Goal: Task Accomplishment & Management: Complete application form

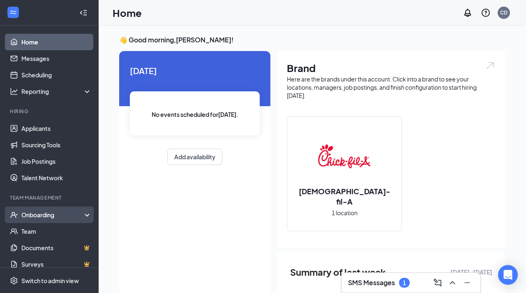
click at [49, 213] on div "Onboarding" at bounding box center [52, 214] width 63 height 8
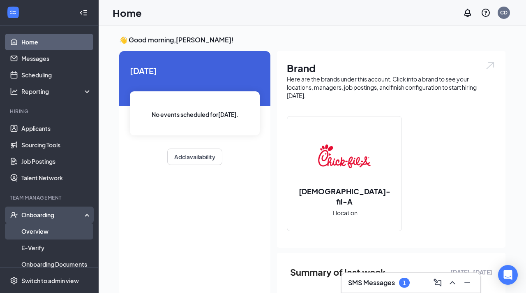
click at [44, 234] on link "Overview" at bounding box center [56, 231] width 70 height 16
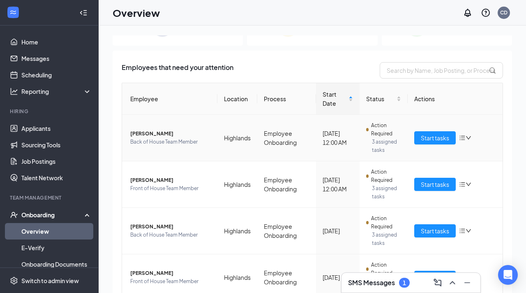
scroll to position [34, 0]
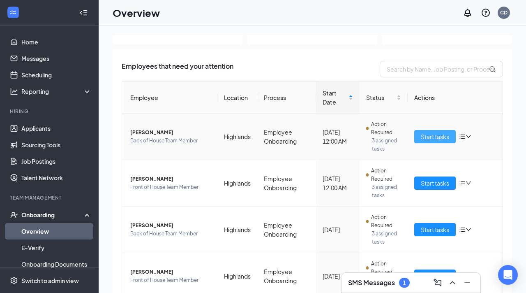
click at [439, 140] on span "Start tasks" at bounding box center [435, 136] width 28 height 9
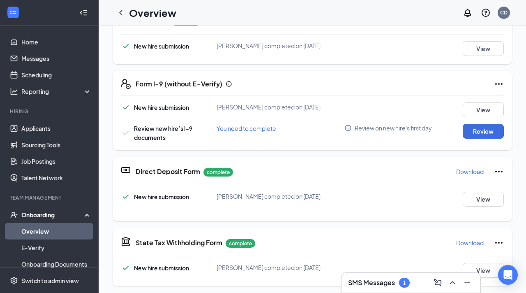
scroll to position [216, 0]
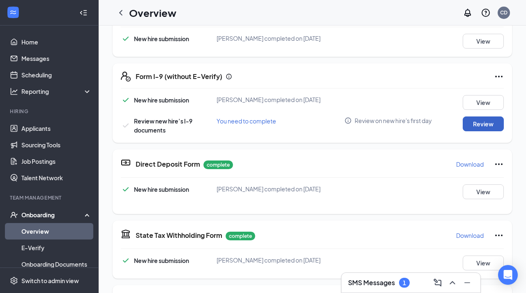
click at [476, 125] on button "Review" at bounding box center [483, 123] width 41 height 15
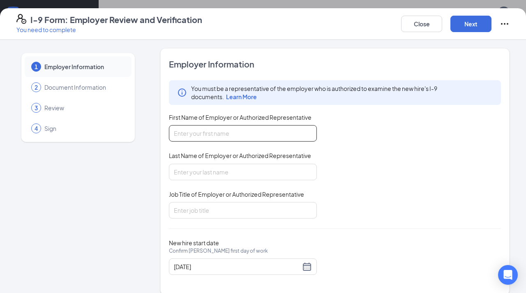
click at [215, 133] on input "First Name of Employer or Authorized Representative" at bounding box center [243, 133] width 148 height 16
type input "[PERSON_NAME]"
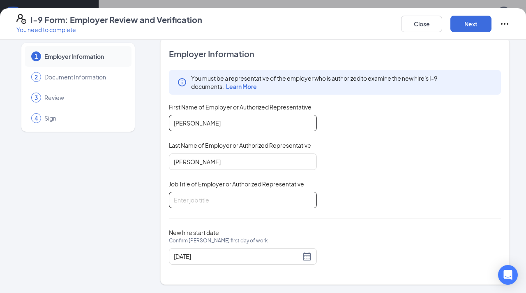
type input "[PERSON_NAME]"
click at [259, 197] on input "Job Title of Employer or Authorized Representative" at bounding box center [243, 200] width 148 height 16
type input "Director"
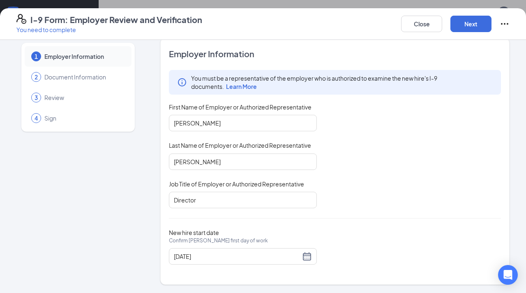
click at [391, 192] on div "You must be a representative of the employer who is authorized to examine the n…" at bounding box center [335, 139] width 332 height 138
click at [308, 254] on div "[DATE]" at bounding box center [243, 256] width 138 height 10
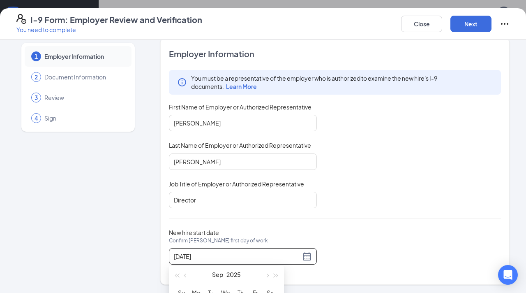
click at [388, 193] on div "You must be a representative of the employer who is authorized to examine the n…" at bounding box center [335, 139] width 332 height 138
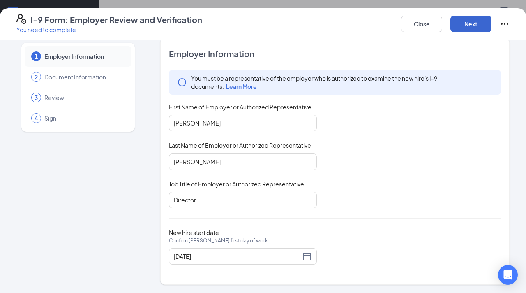
scroll to position [284, 0]
click at [471, 26] on button "Next" at bounding box center [471, 24] width 41 height 16
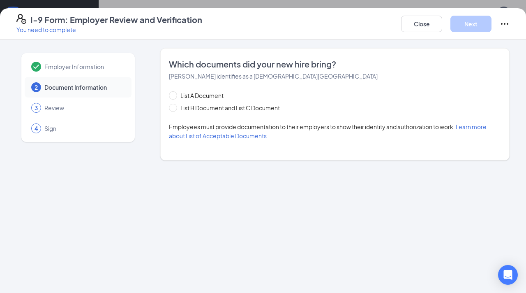
scroll to position [0, 0]
click at [176, 109] on span at bounding box center [173, 108] width 8 height 8
click at [175, 109] on input "List B Document and List C Document" at bounding box center [172, 107] width 6 height 6
radio input "true"
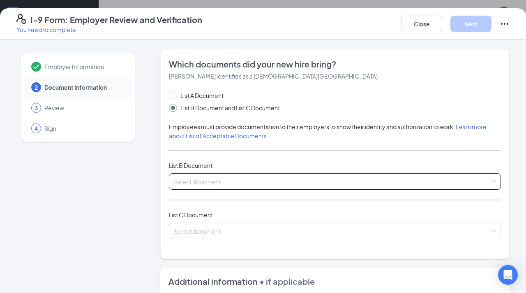
click at [211, 178] on input "search" at bounding box center [332, 179] width 317 height 12
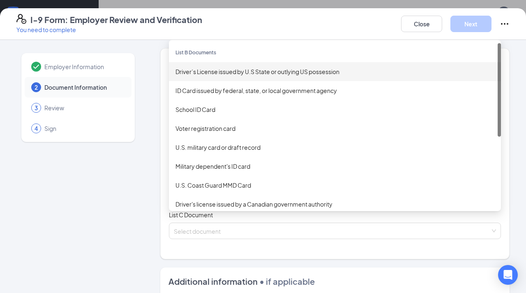
click at [216, 72] on div "Driver’s License issued by U.S State or outlying US possession" at bounding box center [335, 71] width 319 height 9
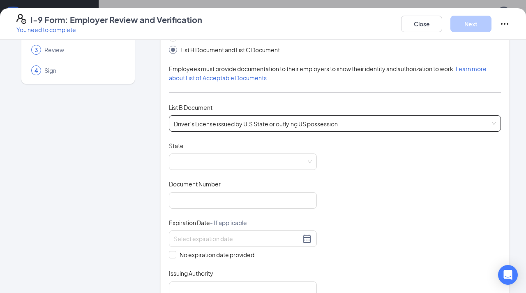
scroll to position [61, 0]
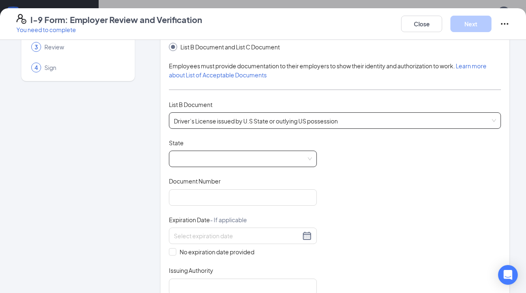
click at [231, 155] on span at bounding box center [243, 159] width 138 height 16
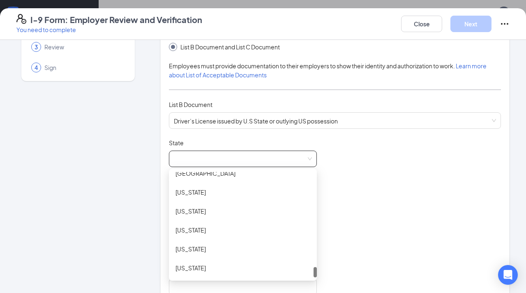
scroll to position [954, 0]
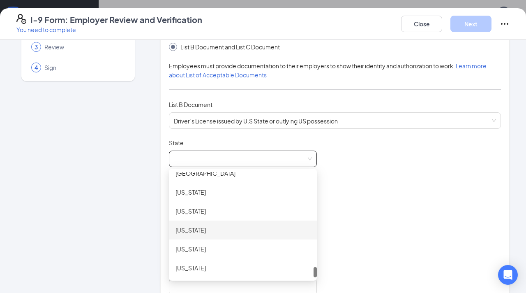
click at [205, 234] on div "[US_STATE]" at bounding box center [243, 229] width 135 height 9
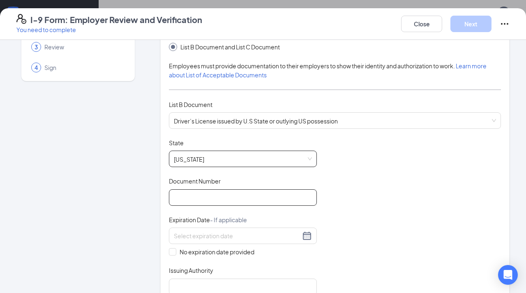
click at [261, 203] on input "Document Number" at bounding box center [243, 197] width 148 height 16
type input "G082458"
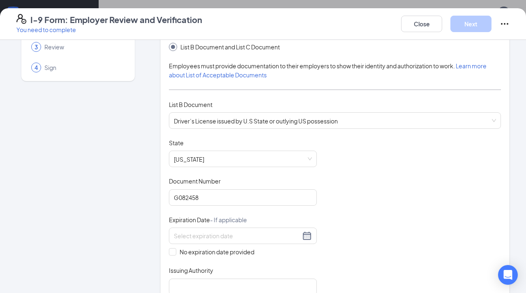
click at [406, 213] on div "Document Title Driver’s License issued by U.S State or outlying US possession S…" at bounding box center [335, 217] width 332 height 156
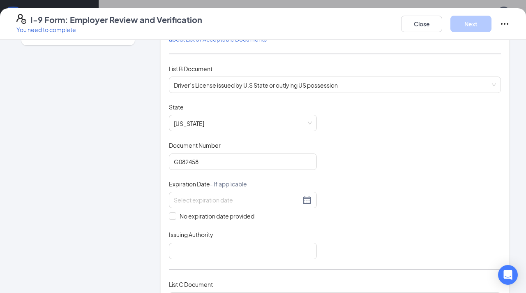
scroll to position [111, 0]
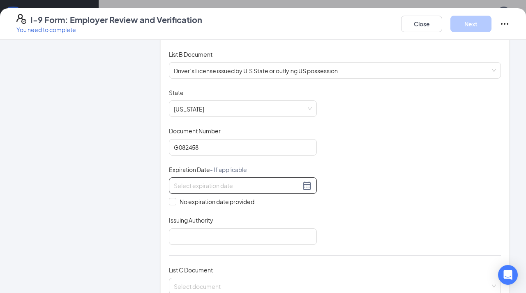
click at [309, 184] on div at bounding box center [243, 185] width 138 height 10
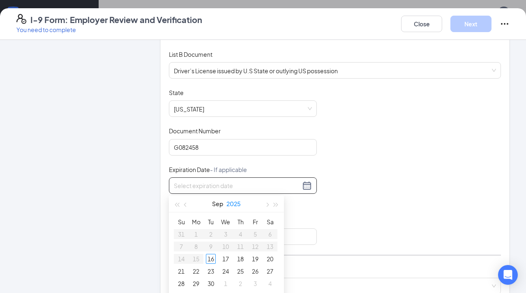
click at [231, 205] on button "2025" at bounding box center [234, 203] width 14 height 16
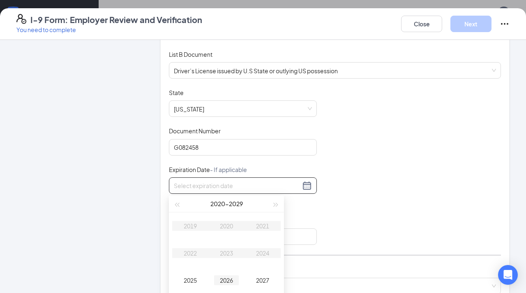
type input "[DATE]"
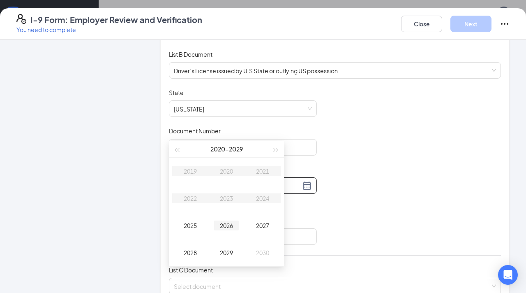
scroll to position [347, 0]
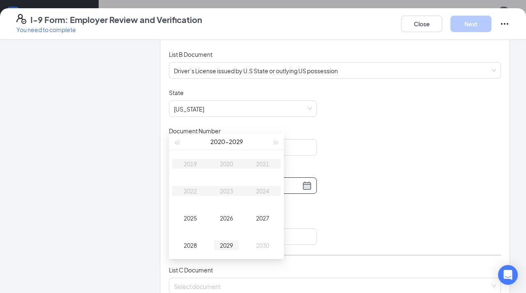
type input "[DATE]"
click at [229, 246] on div "2029" at bounding box center [226, 245] width 25 height 10
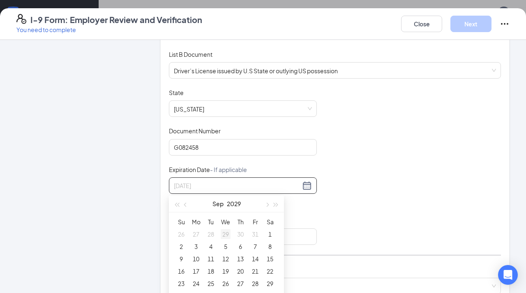
type input "[DATE]"
click at [185, 206] on span "button" at bounding box center [186, 205] width 4 height 4
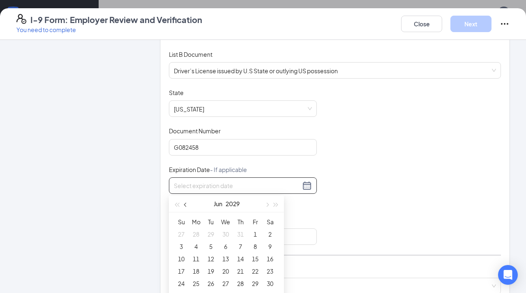
click at [185, 206] on span "button" at bounding box center [186, 205] width 4 height 4
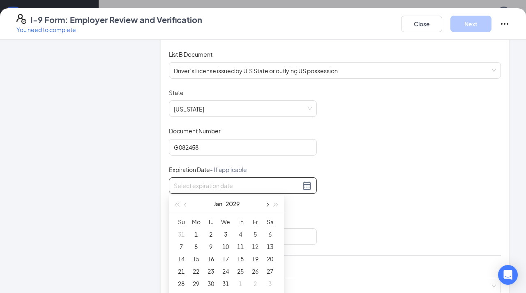
click at [268, 203] on button "button" at bounding box center [266, 203] width 9 height 16
type input "[DATE]"
click at [208, 260] on div "13" at bounding box center [211, 259] width 10 height 10
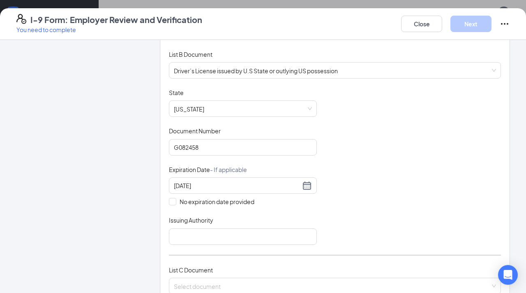
click at [369, 215] on div "Document Title Driver’s License issued by U.S State or outlying US possession S…" at bounding box center [335, 166] width 332 height 156
click at [217, 248] on div "List A Document List B Document and List C Document Employees must provide docu…" at bounding box center [335, 142] width 332 height 324
click at [217, 235] on input "Issuing Authority" at bounding box center [243, 236] width 148 height 16
type input "[US_STATE]"
click at [403, 185] on div "Document Title Driver’s License issued by U.S State or outlying US possession S…" at bounding box center [335, 166] width 332 height 156
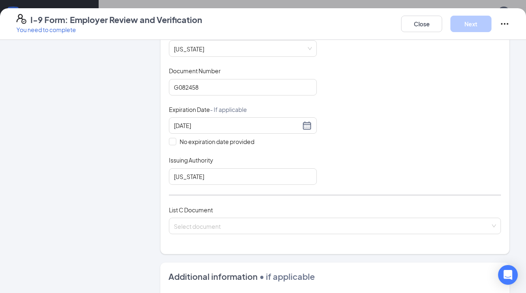
scroll to position [172, 0]
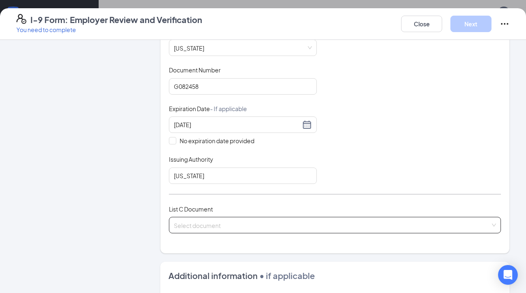
click at [314, 221] on input "search" at bounding box center [332, 223] width 317 height 12
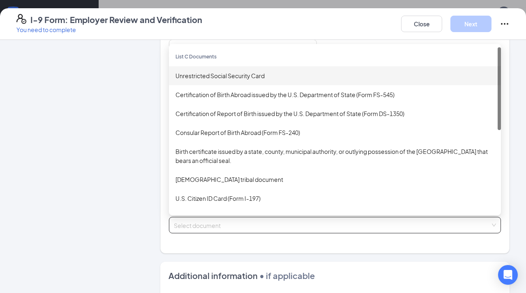
click at [262, 79] on div "Unrestricted Social Security Card" at bounding box center [335, 75] width 319 height 9
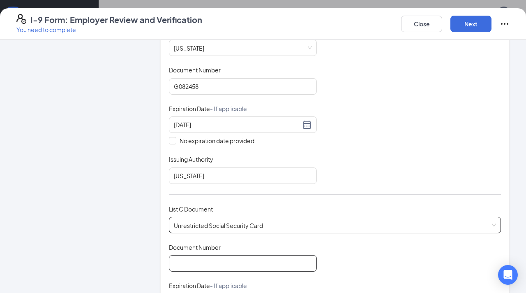
click at [210, 260] on input "Document Number" at bounding box center [243, 263] width 148 height 16
type input "233515406"
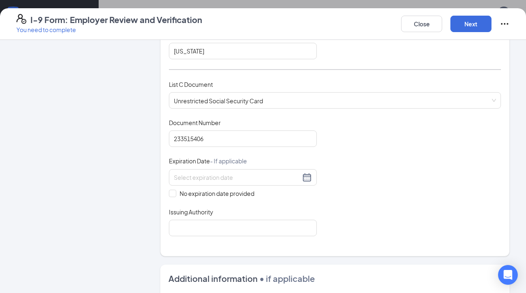
scroll to position [297, 0]
click at [178, 194] on span "No expiration date provided" at bounding box center [216, 192] width 81 height 9
click at [175, 194] on input "No expiration date provided" at bounding box center [172, 192] width 6 height 6
checkbox input "true"
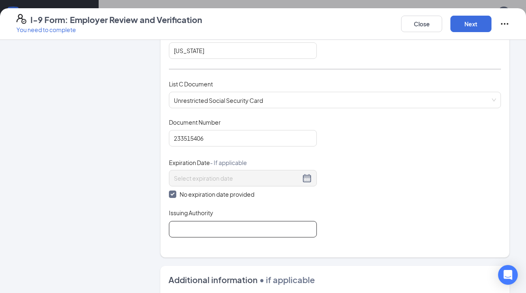
click at [184, 227] on input "Issuing Authority" at bounding box center [243, 229] width 148 height 16
type input "Social Security"
click at [344, 190] on div "Document Title Unrestricted Social Security Card Document Number 233515406 Expi…" at bounding box center [335, 177] width 332 height 119
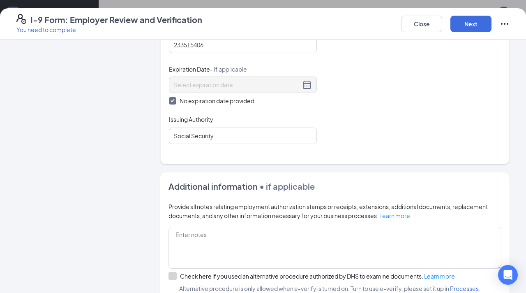
scroll to position [485, 0]
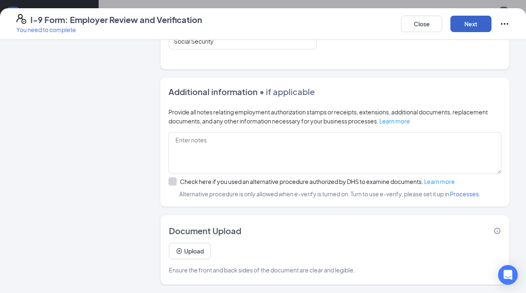
click at [476, 27] on button "Next" at bounding box center [471, 24] width 41 height 16
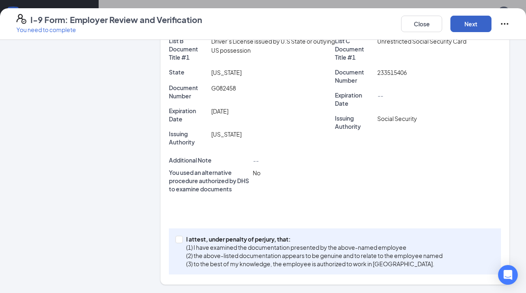
scroll to position [188, 0]
click at [183, 239] on span at bounding box center [179, 239] width 7 height 7
click at [181, 239] on input "I attest, under penalty of [PERSON_NAME], that: (1) I have examined the documen…" at bounding box center [179, 239] width 6 height 6
checkbox input "true"
click at [472, 21] on button "Next" at bounding box center [471, 24] width 41 height 16
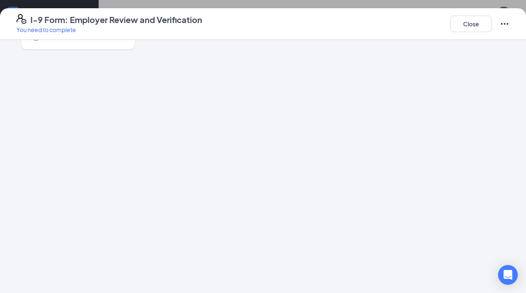
scroll to position [0, 0]
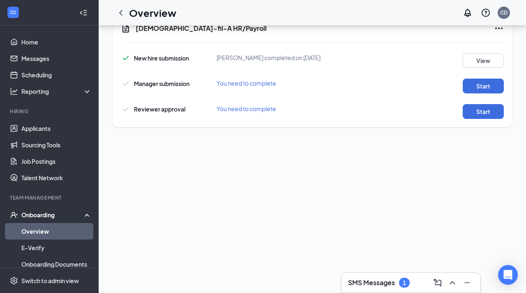
click at [268, 113] on div "I-9 Form: Employer Review and Verification You need to complete Close Employer …" at bounding box center [263, 146] width 526 height 293
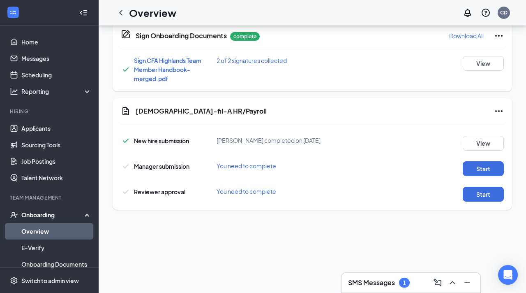
scroll to position [264, 0]
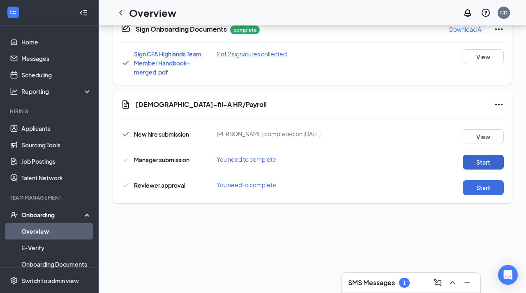
click at [481, 164] on button "Start" at bounding box center [483, 162] width 41 height 15
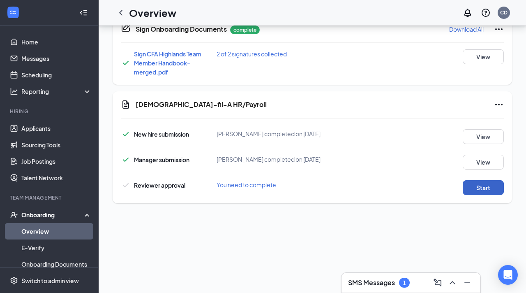
click at [483, 191] on button "Start" at bounding box center [483, 187] width 41 height 15
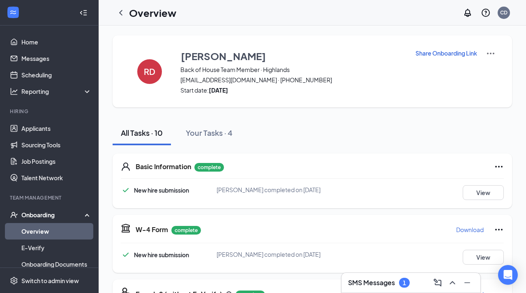
scroll to position [222, 0]
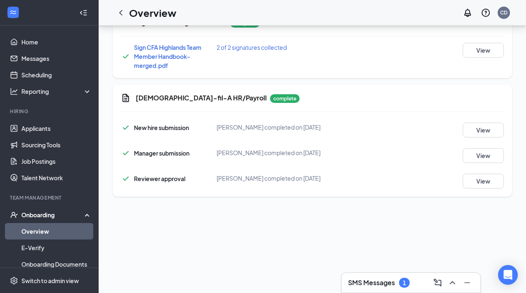
click at [36, 229] on link "Overview" at bounding box center [56, 231] width 70 height 16
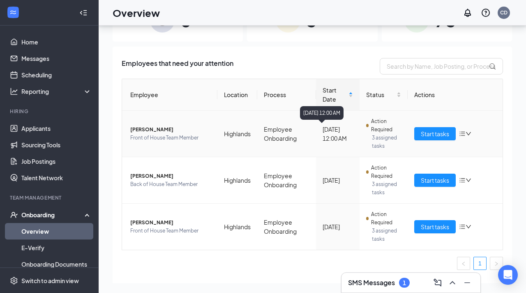
scroll to position [23, 0]
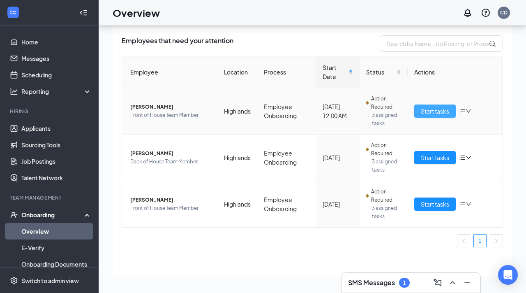
click at [430, 112] on span "Start tasks" at bounding box center [435, 110] width 28 height 9
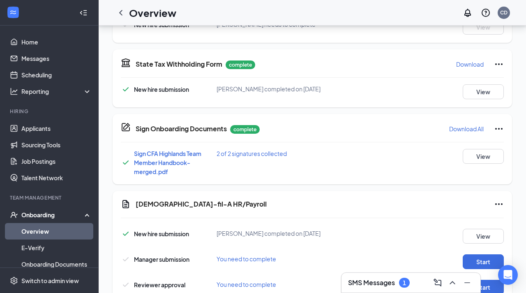
scroll to position [403, 0]
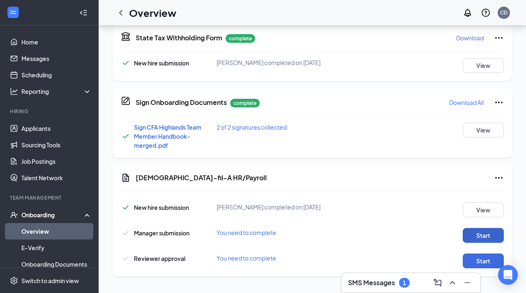
click at [480, 234] on button "Start" at bounding box center [483, 235] width 41 height 15
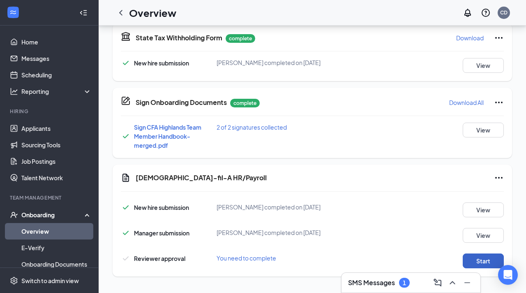
click at [486, 260] on button "Start" at bounding box center [483, 260] width 41 height 15
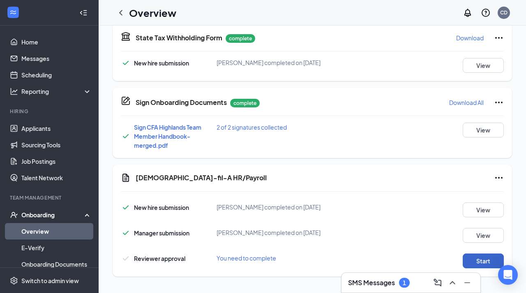
scroll to position [0, 0]
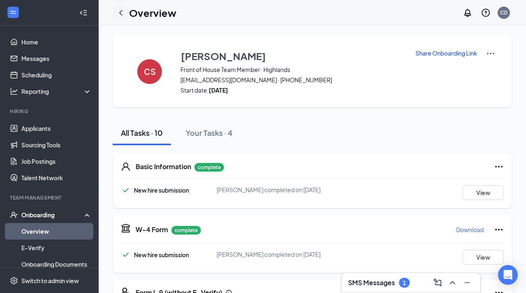
click at [122, 13] on icon "ChevronLeft" at bounding box center [121, 13] width 10 height 10
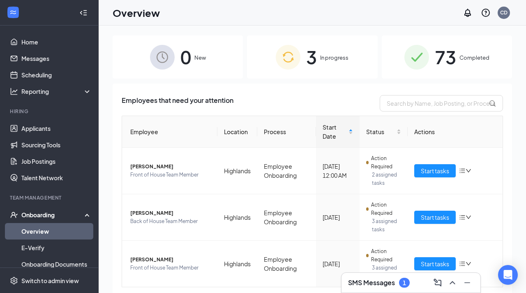
click at [213, 12] on div "Overview CD" at bounding box center [313, 12] width 428 height 25
click at [222, 27] on div "0 New 3 In progress 73 Completed Employees that need your attention Employee Lo…" at bounding box center [313, 177] width 428 height 304
